Goal: Find specific page/section: Find specific page/section

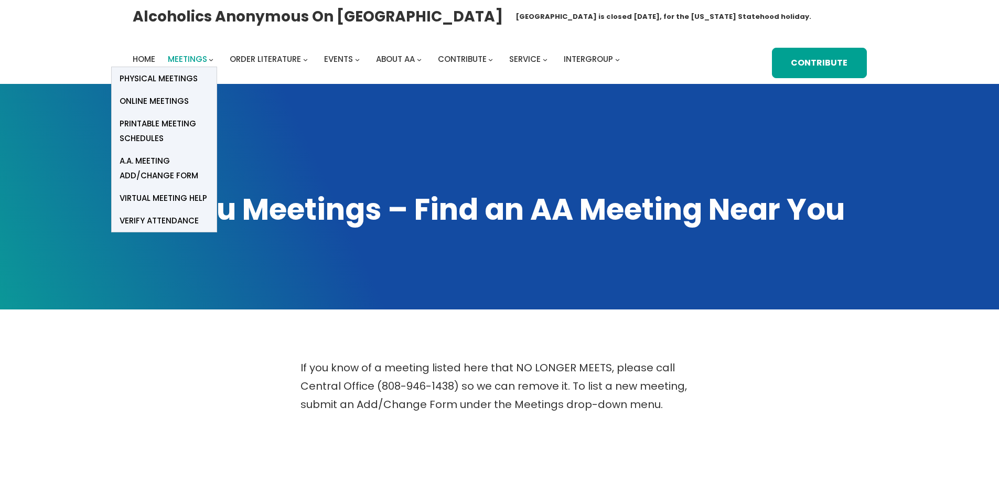
click at [202, 58] on span "Meetings" at bounding box center [187, 58] width 39 height 11
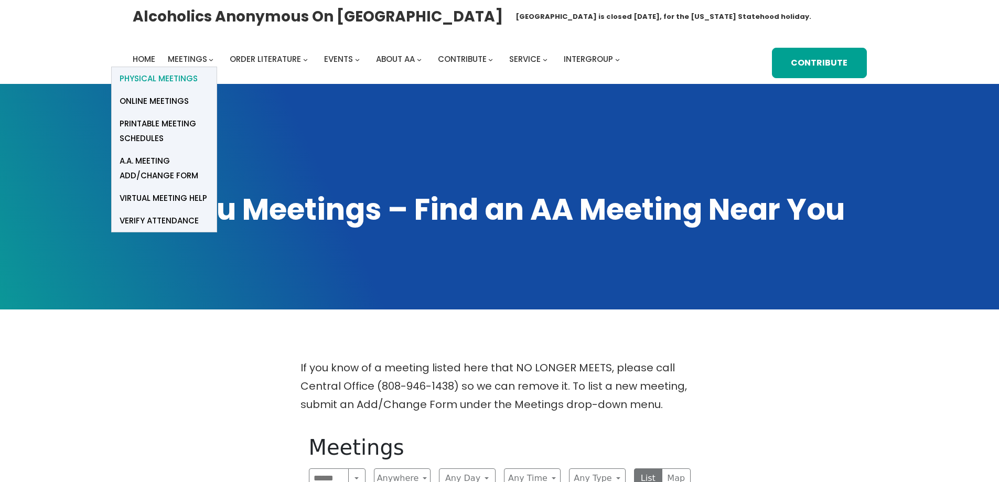
click at [189, 80] on span "Physical Meetings" at bounding box center [159, 78] width 78 height 15
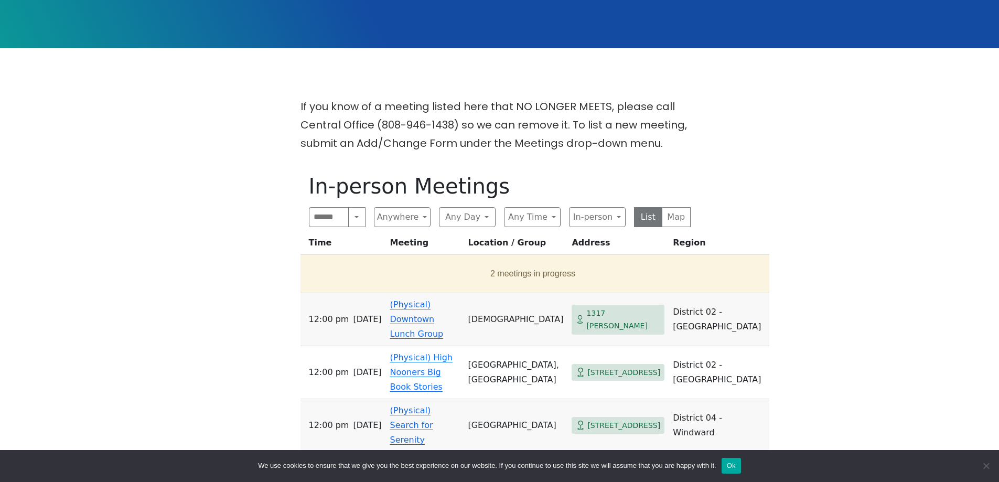
scroll to position [367, 0]
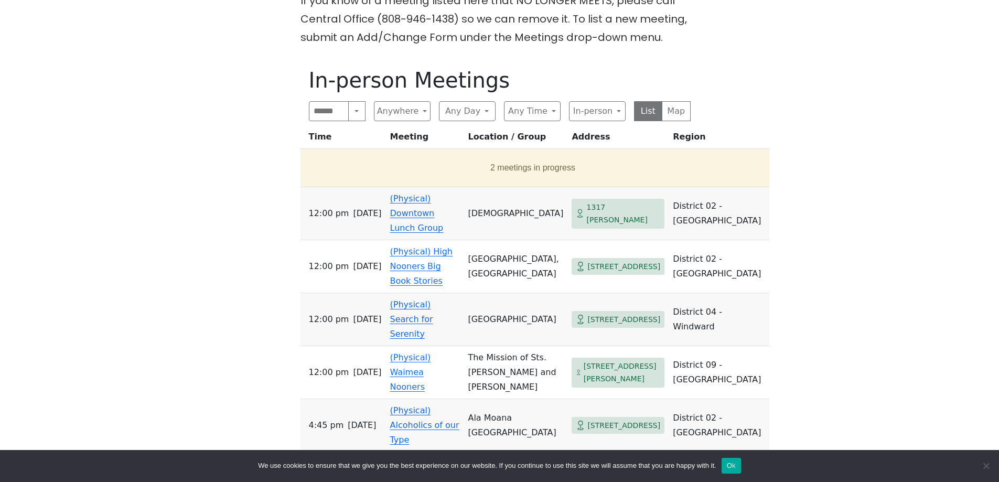
click at [735, 468] on button "Ok" at bounding box center [730, 466] width 19 height 16
